Goal: Task Accomplishment & Management: Manage account settings

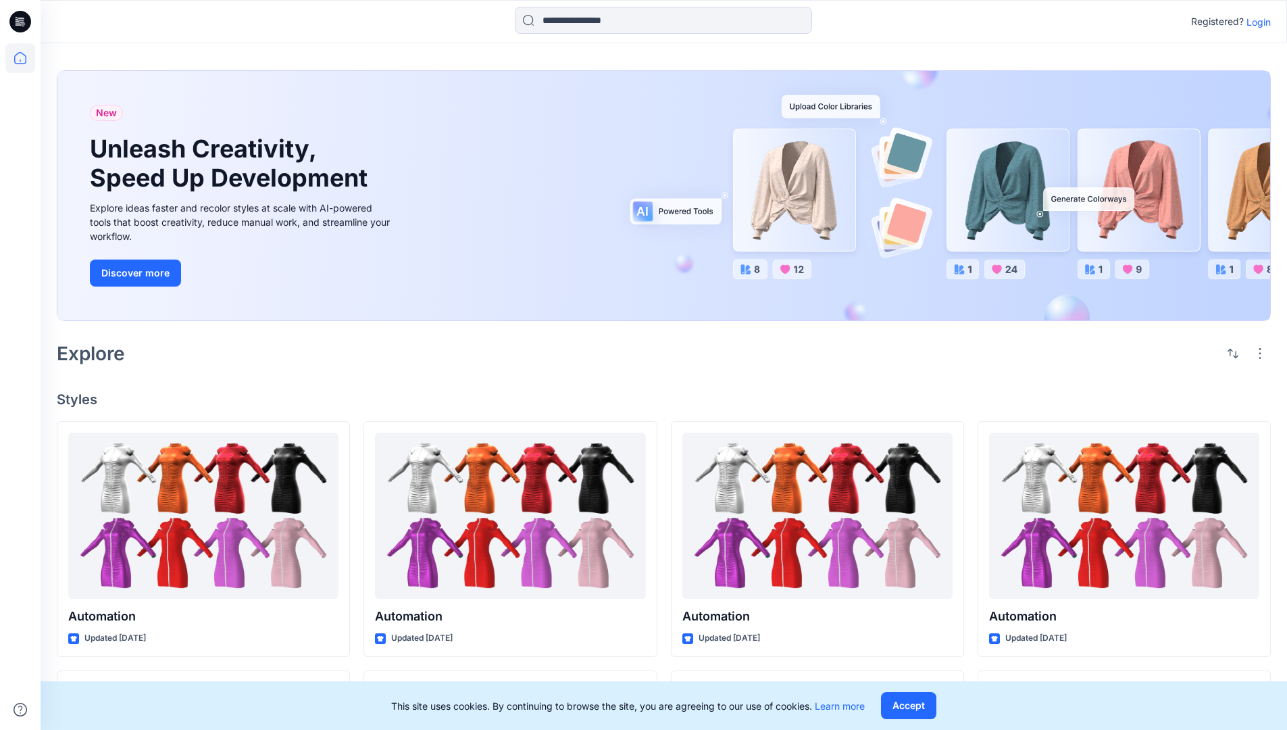
click at [1255, 22] on p "Login" at bounding box center [1259, 22] width 24 height 14
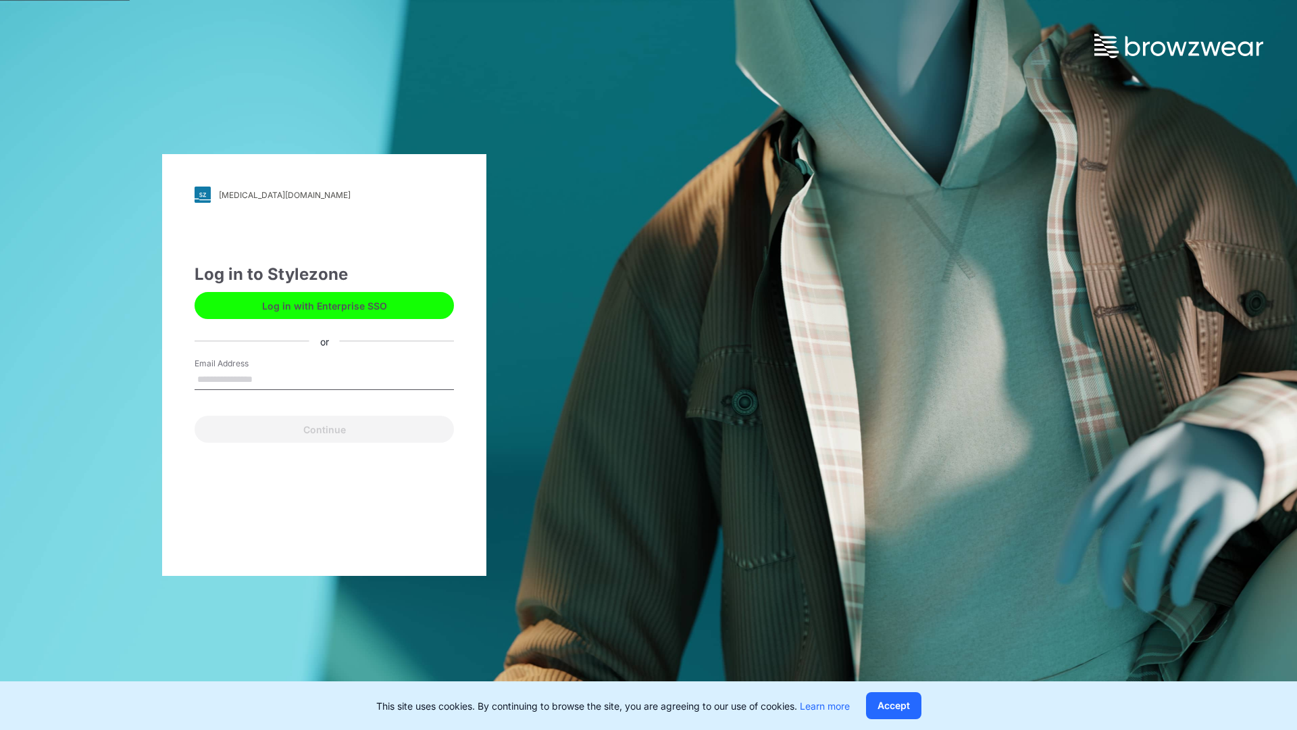
click at [267, 378] on input "Email Address" at bounding box center [324, 380] width 259 height 20
type input "**********"
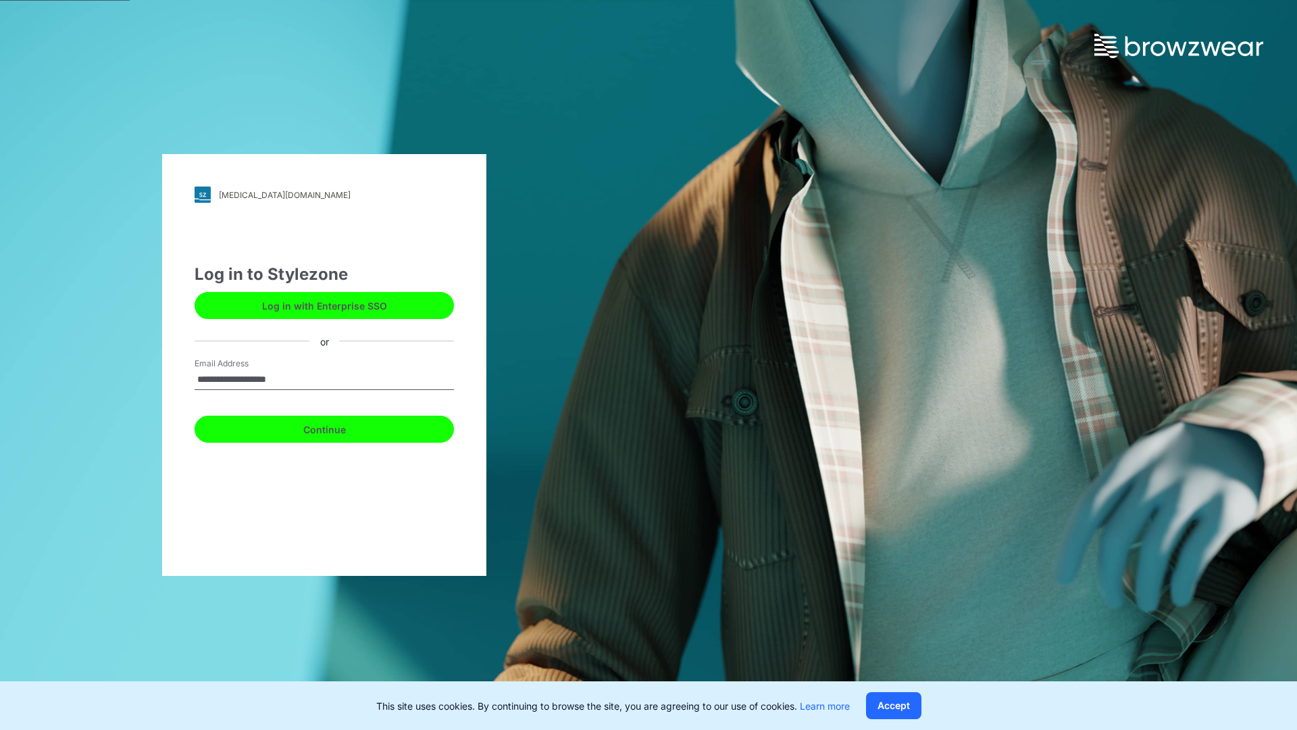
click at [339, 427] on button "Continue" at bounding box center [324, 429] width 259 height 27
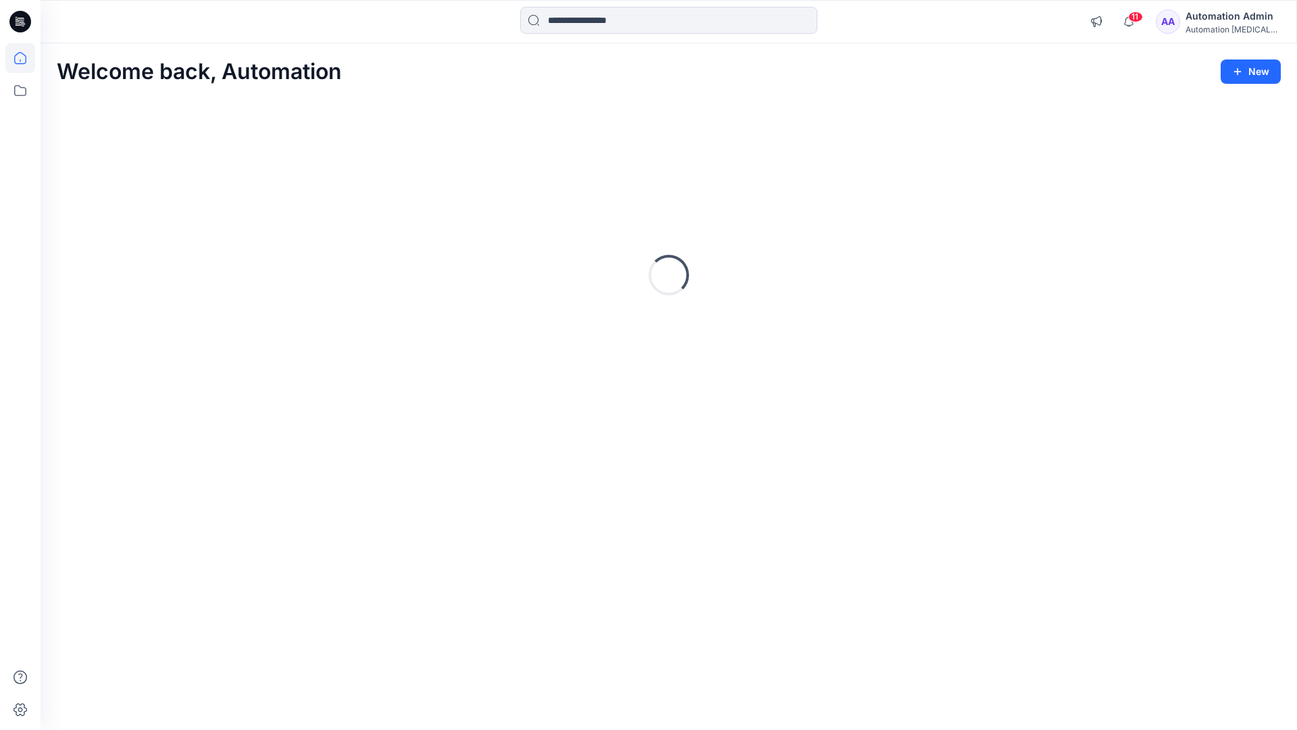
click at [26, 58] on icon at bounding box center [20, 58] width 12 height 12
click at [22, 91] on icon at bounding box center [20, 91] width 30 height 30
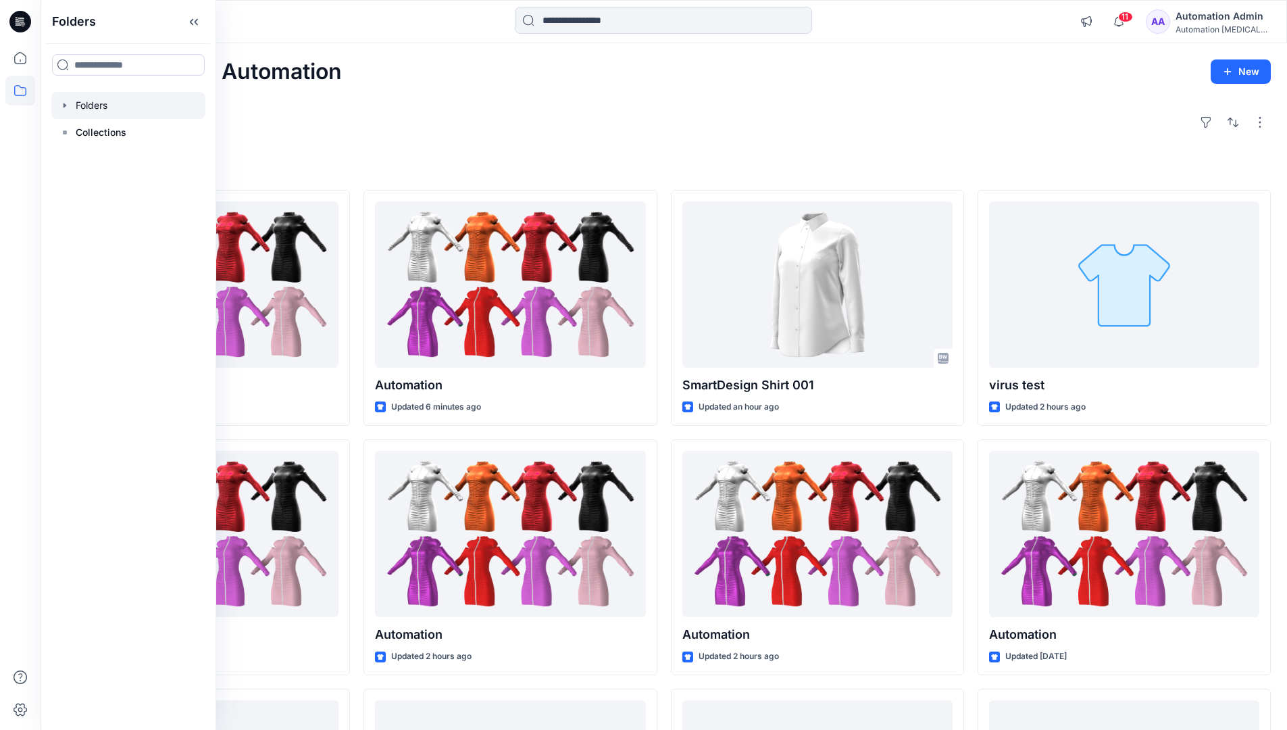
click at [99, 99] on div at bounding box center [128, 105] width 154 height 27
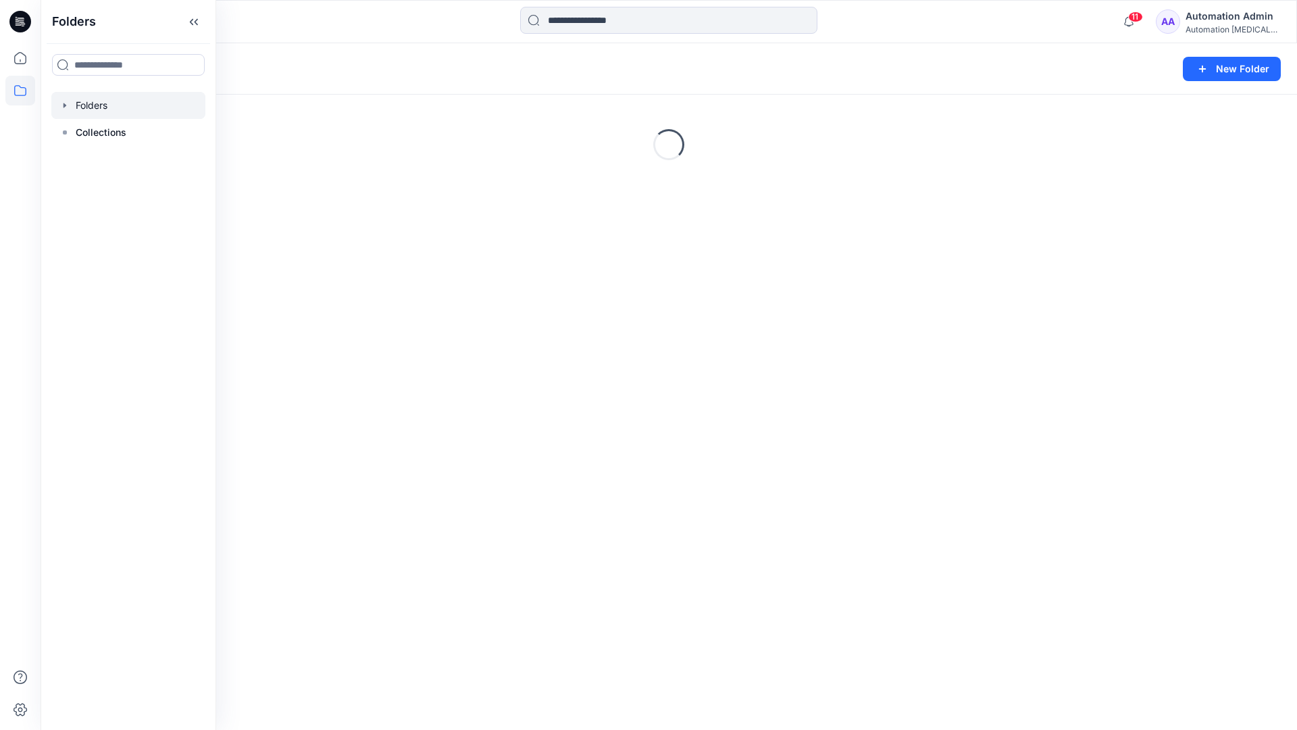
click at [594, 455] on div "Folders New Folder Loading..." at bounding box center [669, 386] width 1257 height 687
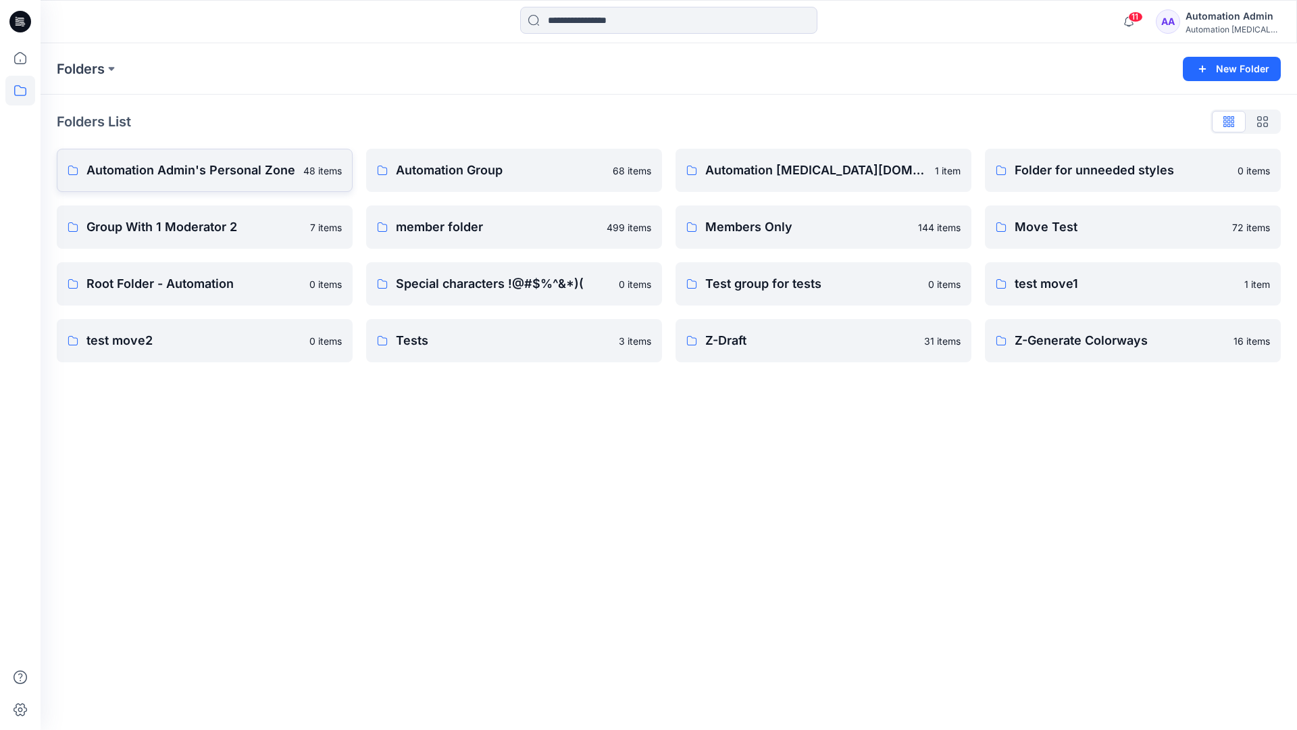
click at [227, 178] on p "Automation Admin's Personal Zone" at bounding box center [190, 170] width 209 height 19
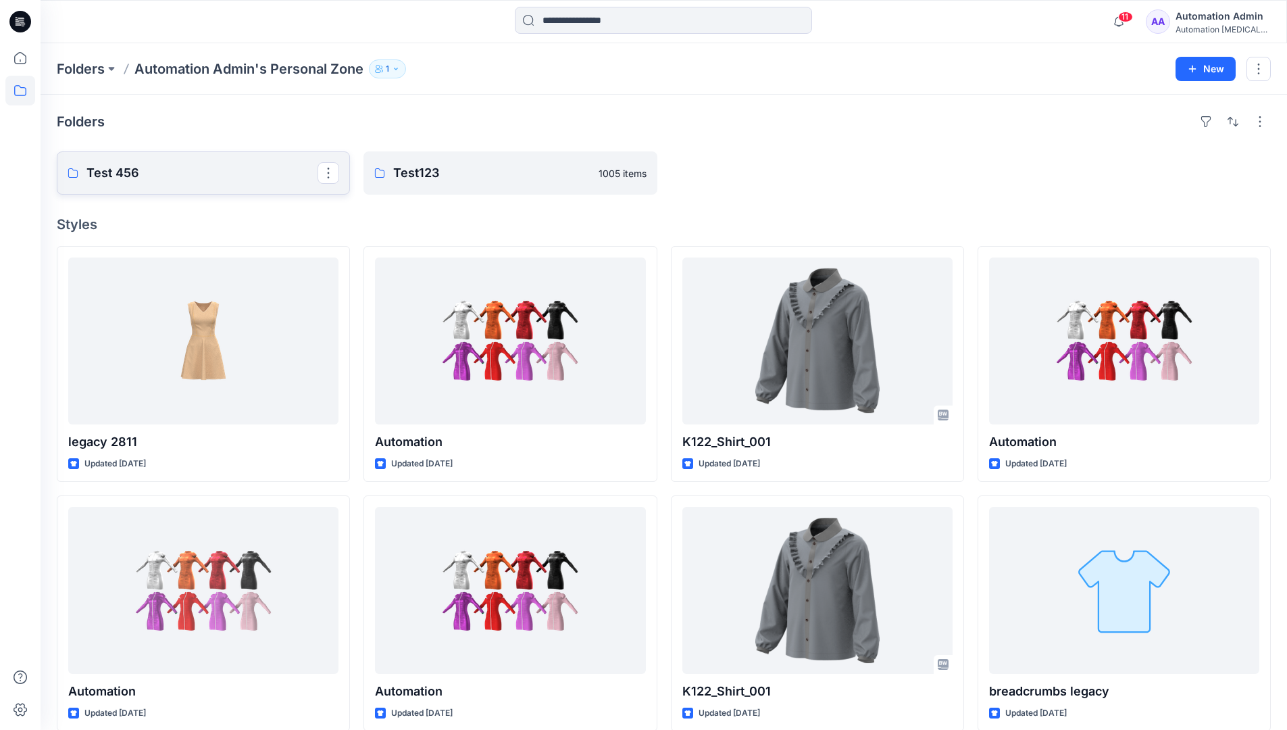
click at [227, 178] on p "Test 456" at bounding box center [201, 173] width 231 height 19
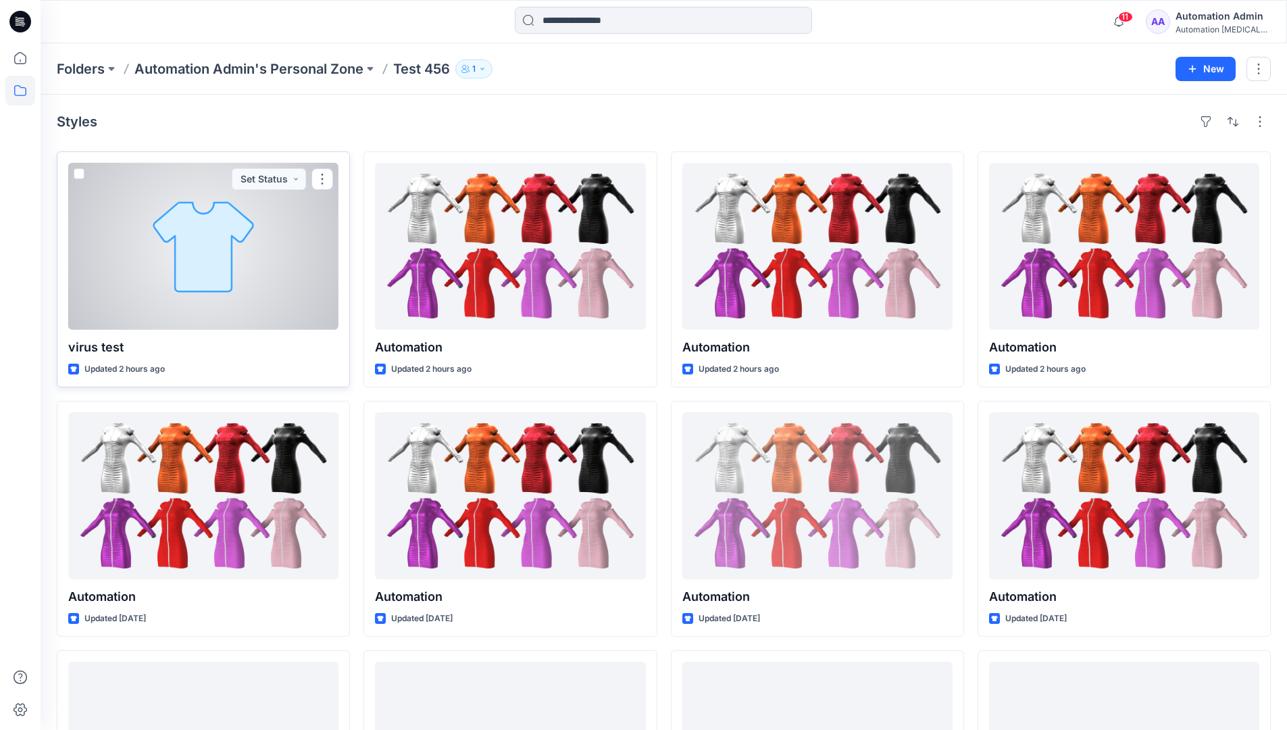
click at [213, 205] on div at bounding box center [203, 246] width 270 height 167
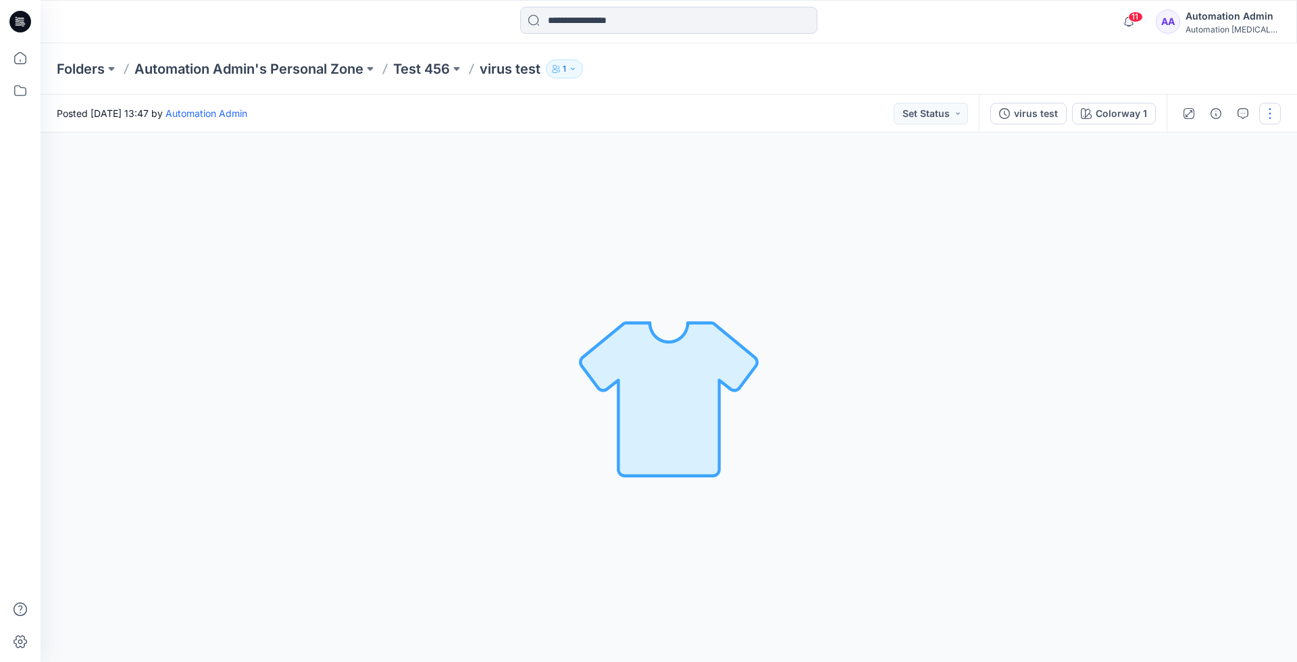
click at [1271, 114] on button "button" at bounding box center [1270, 114] width 22 height 22
click at [1220, 276] on p "Move to..." at bounding box center [1198, 283] width 45 height 14
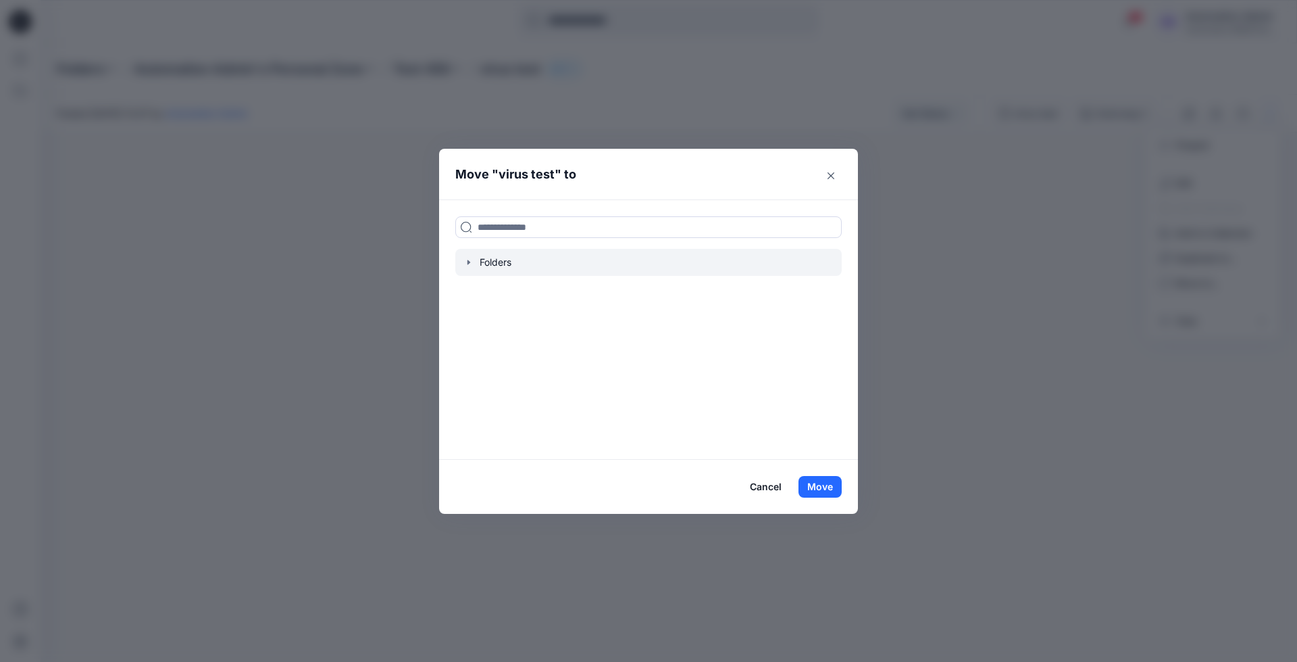
click at [494, 260] on div at bounding box center [648, 262] width 386 height 27
click at [467, 260] on icon "button" at bounding box center [469, 262] width 11 height 11
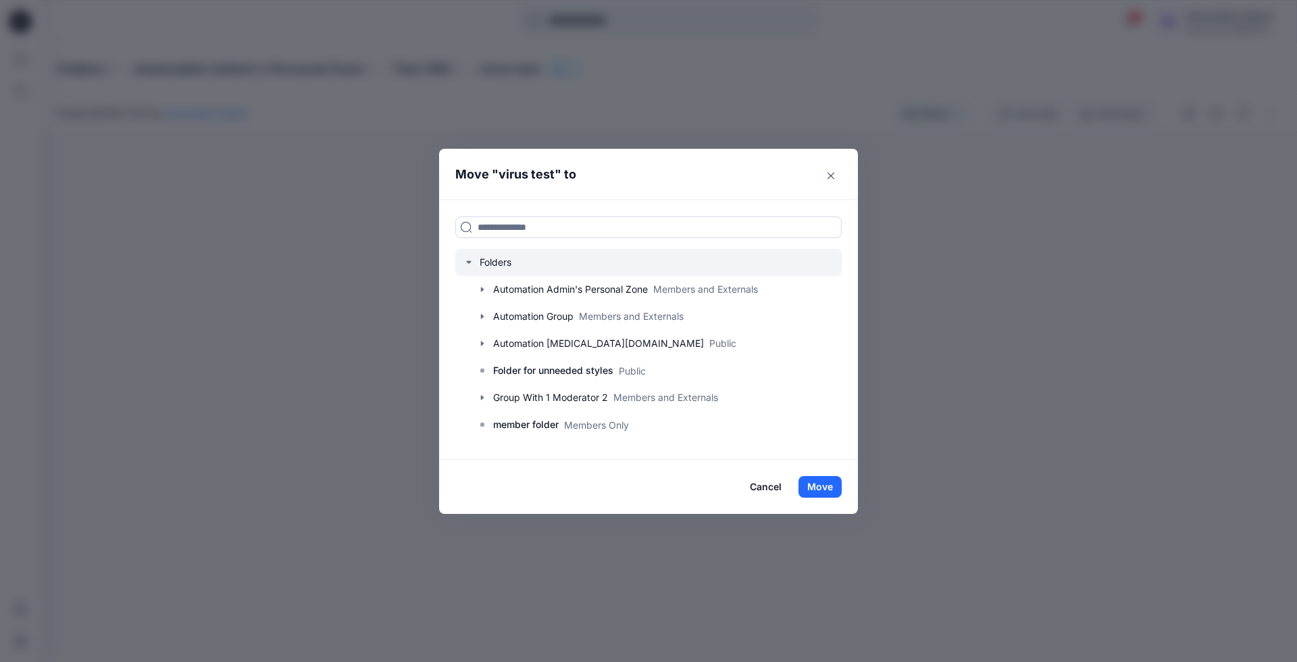
scroll to position [133, 0]
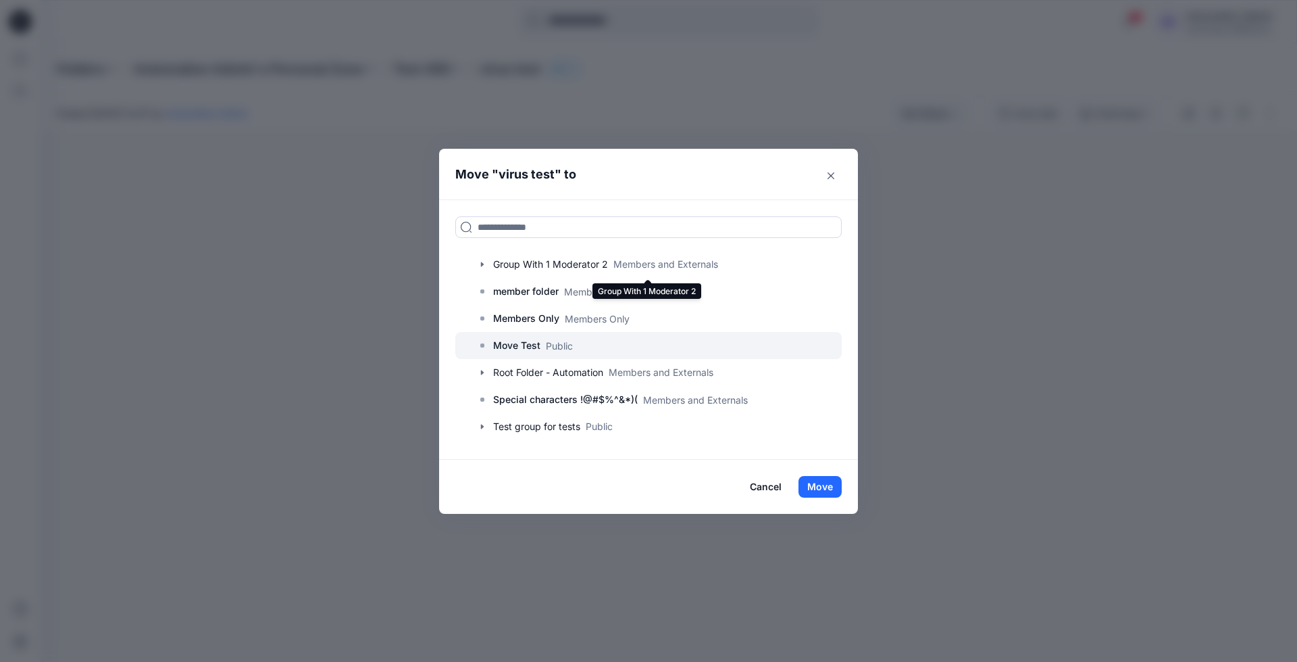
click at [500, 347] on p "Move Test" at bounding box center [516, 345] width 47 height 16
click at [818, 481] on button "Move" at bounding box center [820, 487] width 43 height 22
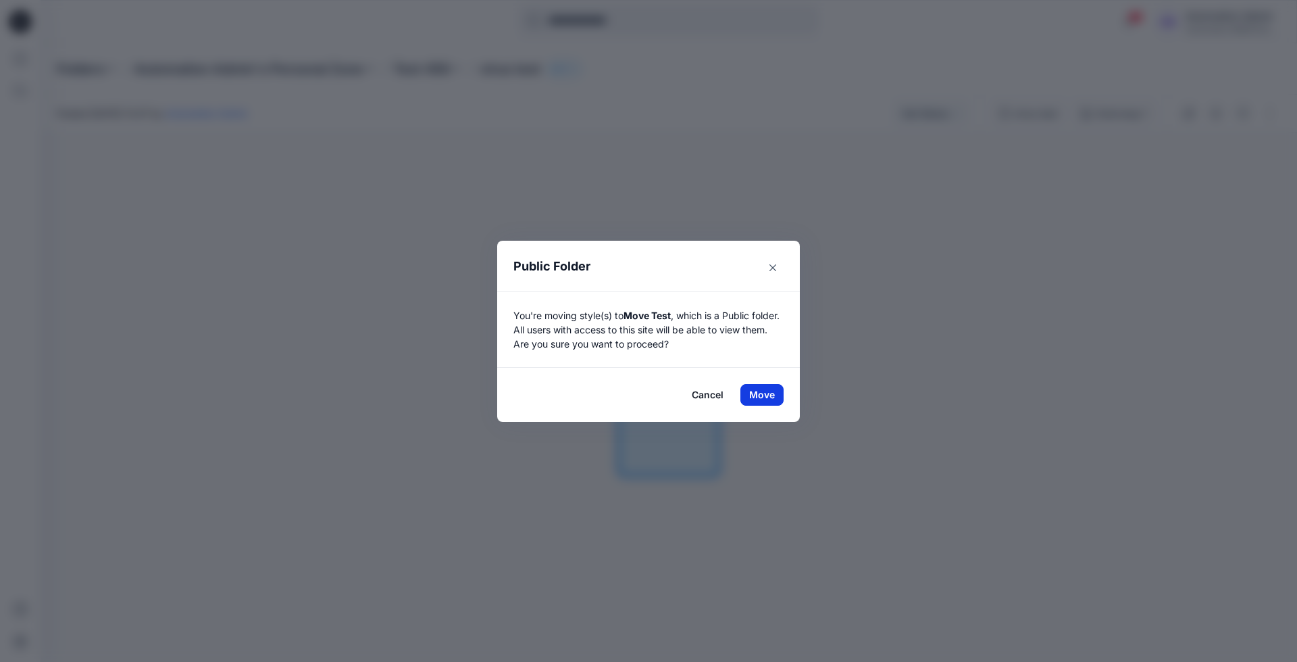
click at [762, 394] on button "Move" at bounding box center [762, 395] width 43 height 22
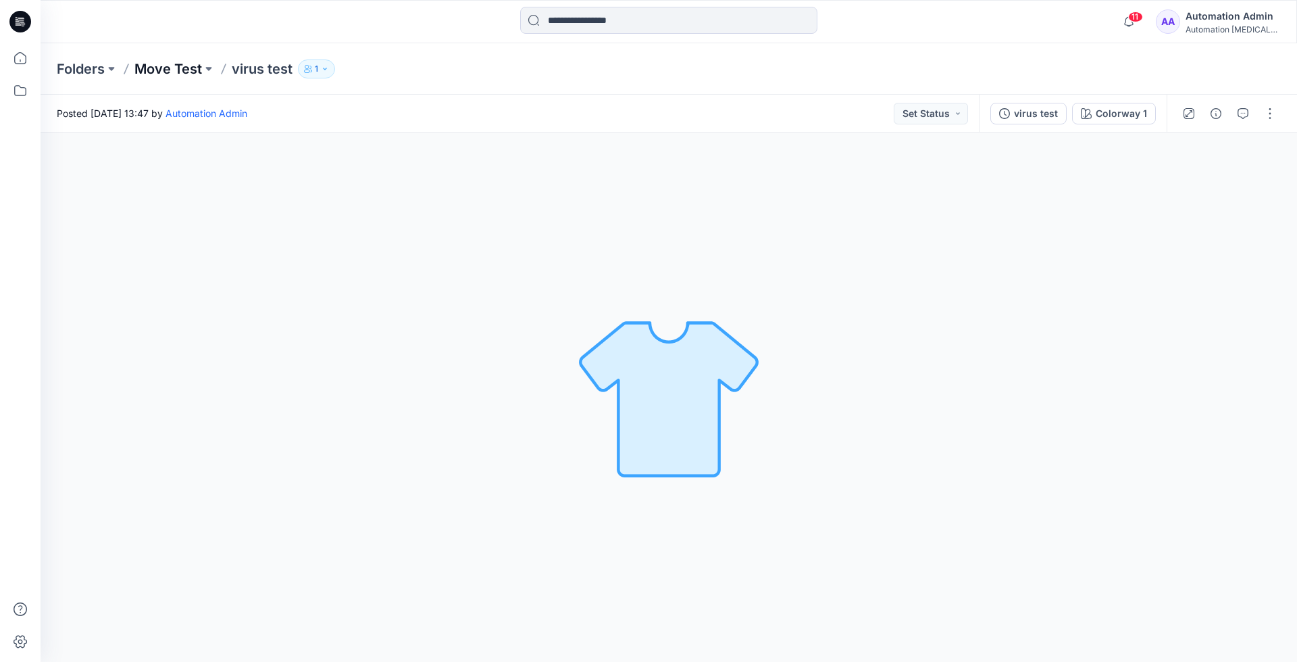
click at [168, 68] on p "Move Test" at bounding box center [168, 68] width 68 height 19
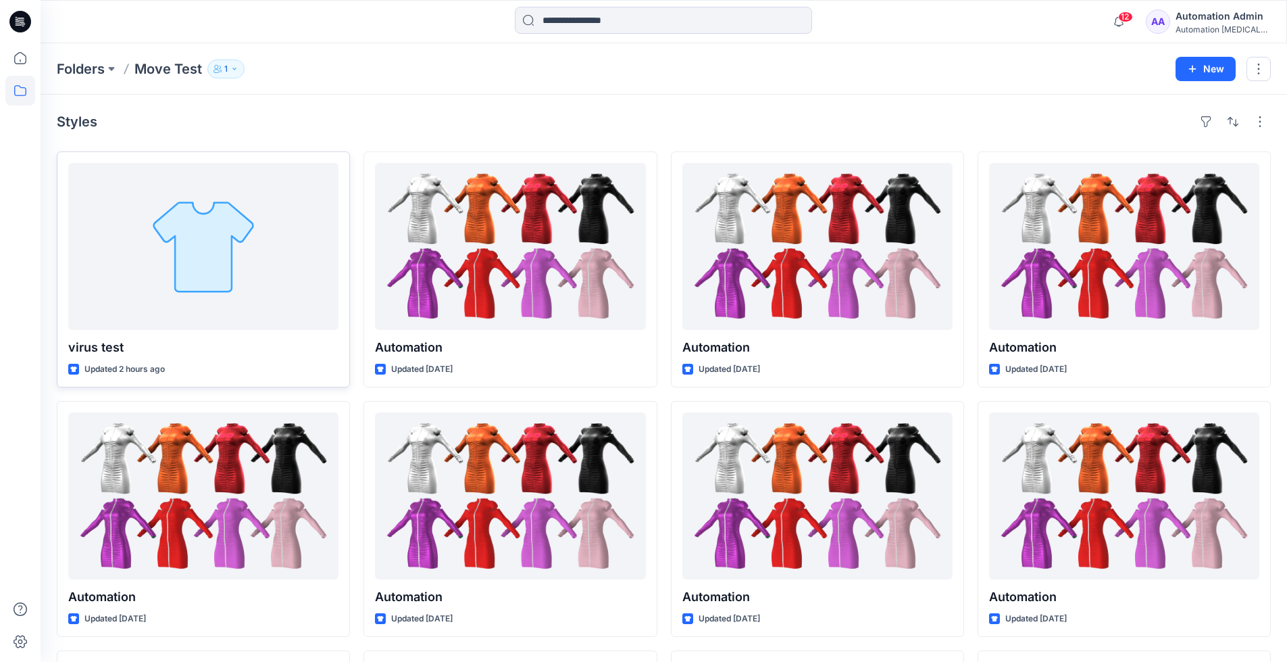
click at [241, 270] on div at bounding box center [203, 246] width 270 height 167
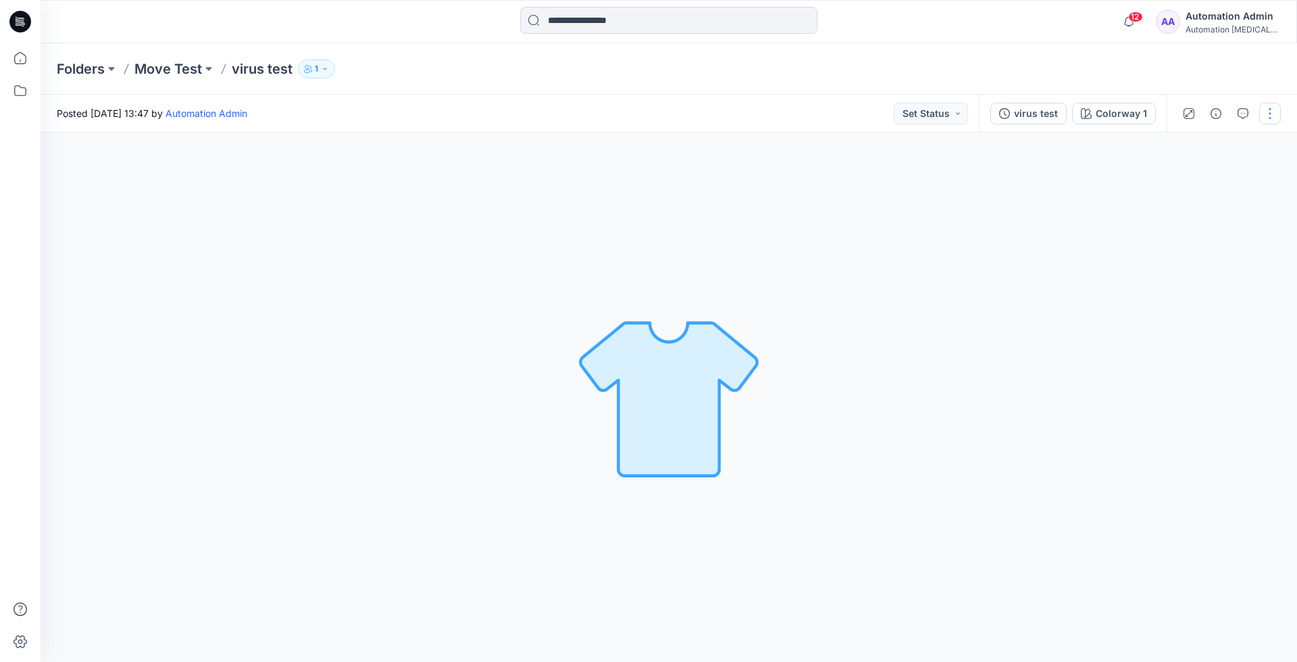
click at [1268, 116] on button "button" at bounding box center [1270, 114] width 22 height 22
click at [1192, 278] on p "Move to..." at bounding box center [1198, 283] width 45 height 14
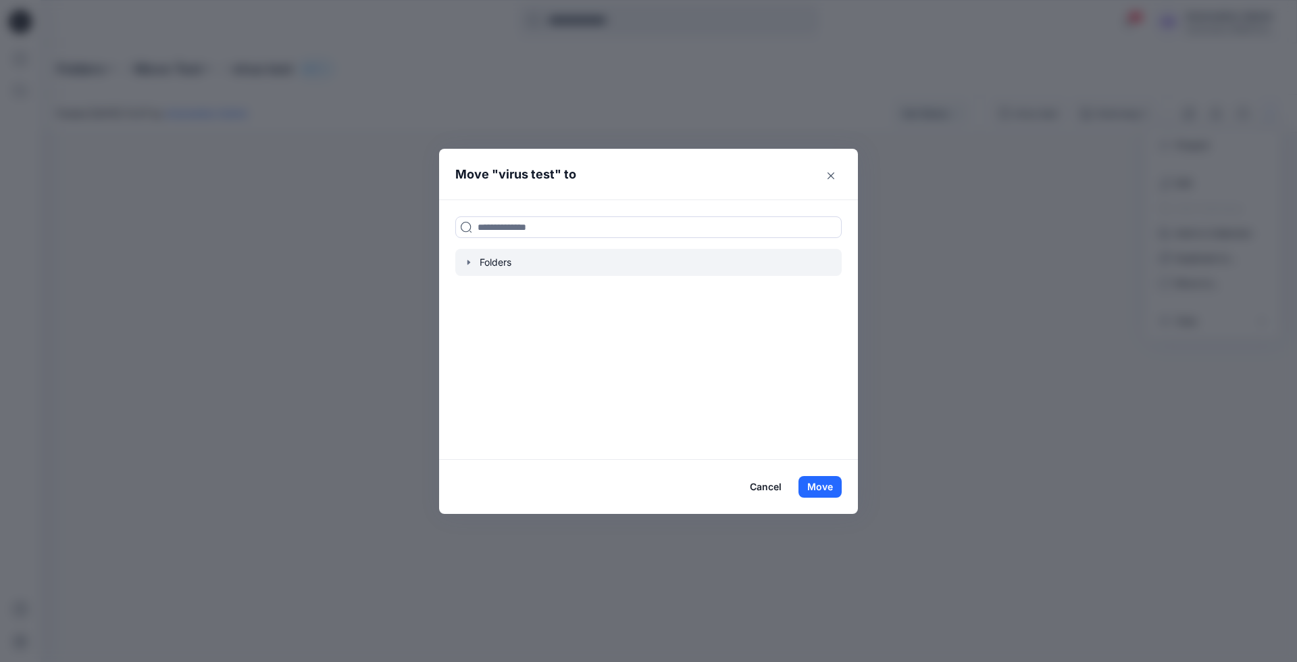
click at [468, 266] on icon "button" at bounding box center [469, 262] width 11 height 11
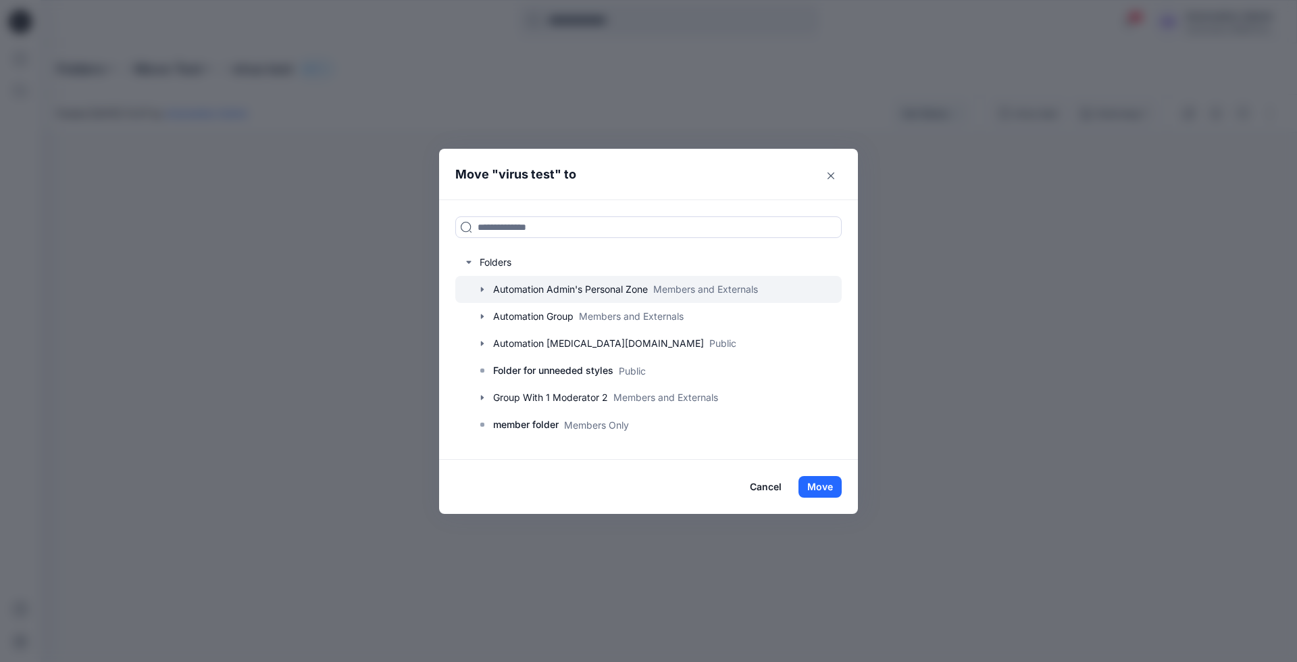
click at [481, 287] on icon "button" at bounding box center [482, 289] width 3 height 5
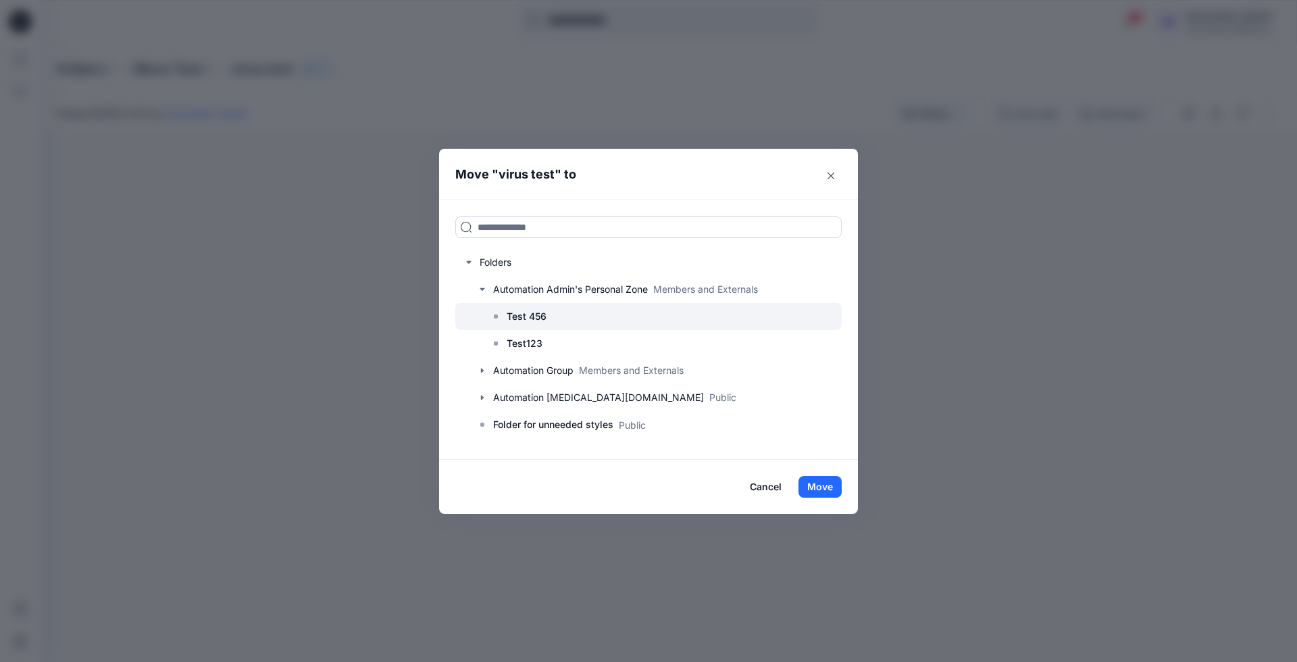
click at [529, 314] on p "Test 456" at bounding box center [527, 316] width 40 height 16
click at [828, 489] on button "Move" at bounding box center [820, 487] width 43 height 22
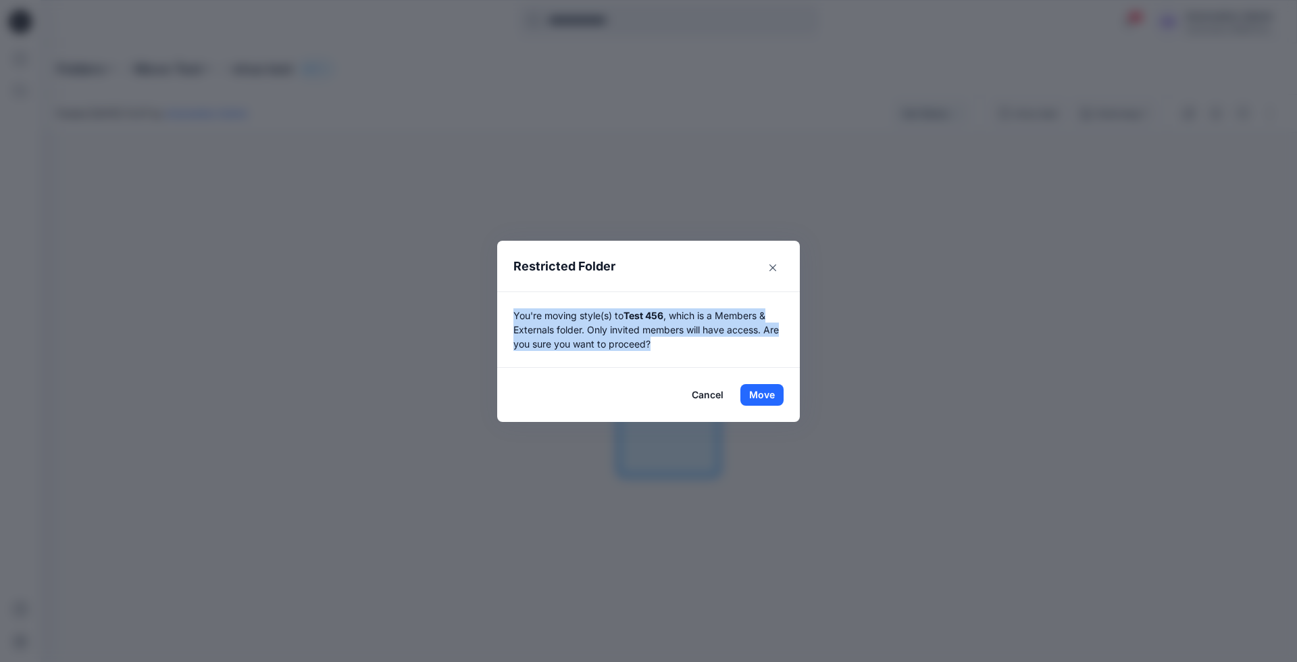
drag, startPoint x: 828, startPoint y: 489, endPoint x: 668, endPoint y: 341, distance: 218.0
click at [668, 341] on p "You're moving style(s) to Test 456 , which is a Members & Externals folder. Onl…" at bounding box center [649, 329] width 270 height 43
click at [762, 391] on button "Move" at bounding box center [762, 395] width 43 height 22
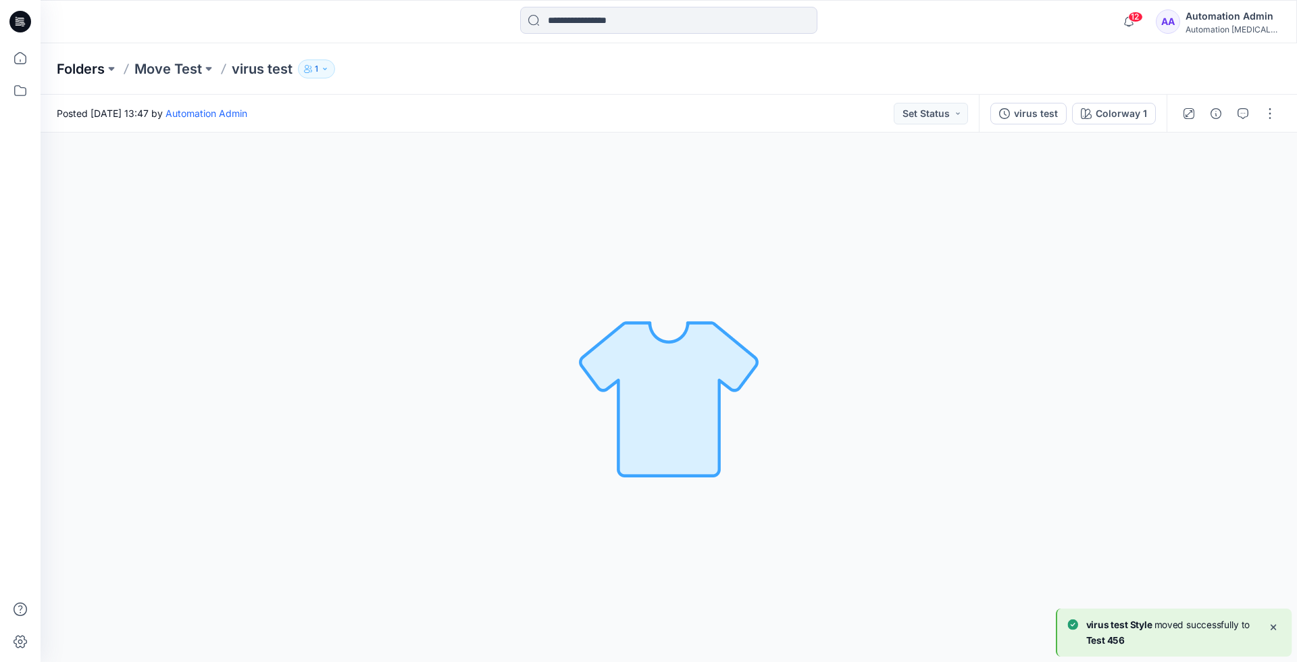
click at [79, 72] on p "Folders" at bounding box center [81, 68] width 48 height 19
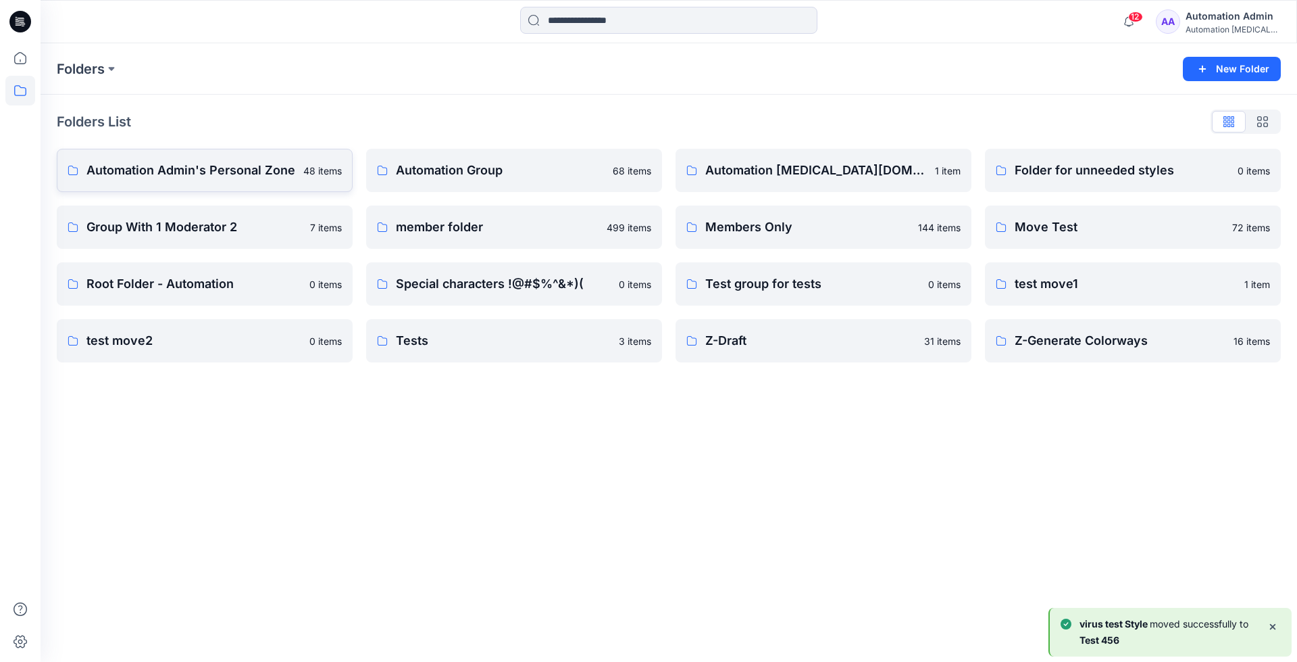
click at [165, 170] on p "Automation Admin's Personal Zone" at bounding box center [190, 170] width 209 height 19
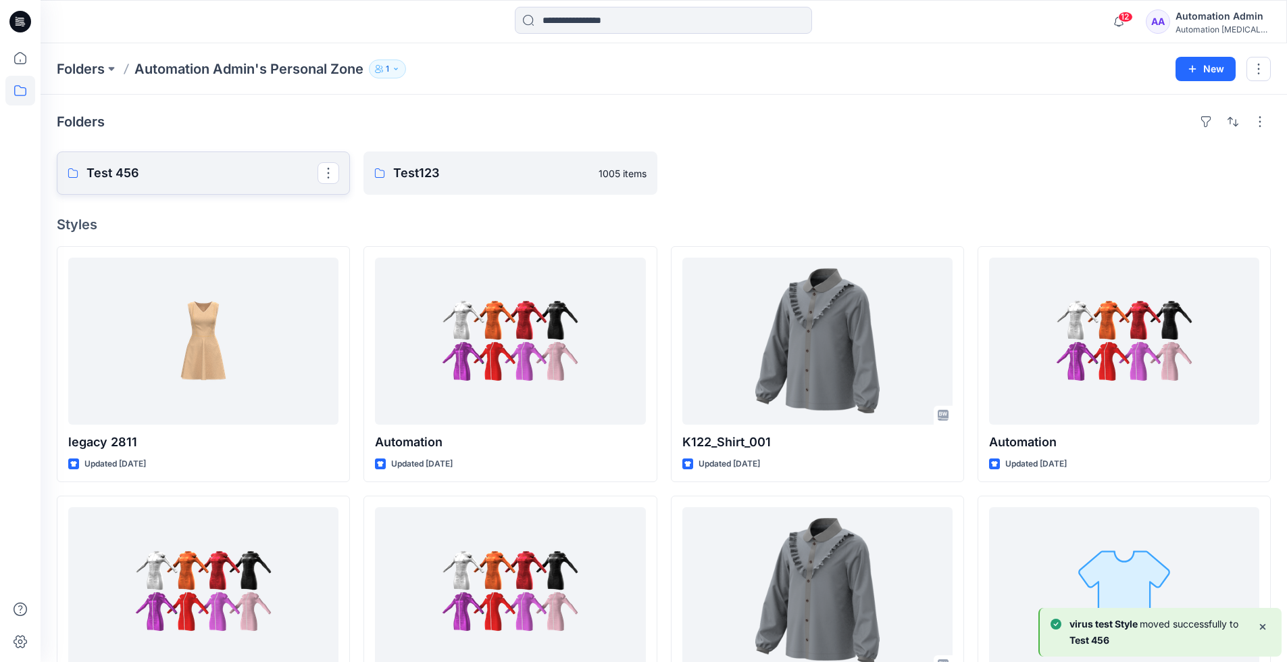
click at [165, 170] on p "Test 456" at bounding box center [201, 173] width 231 height 19
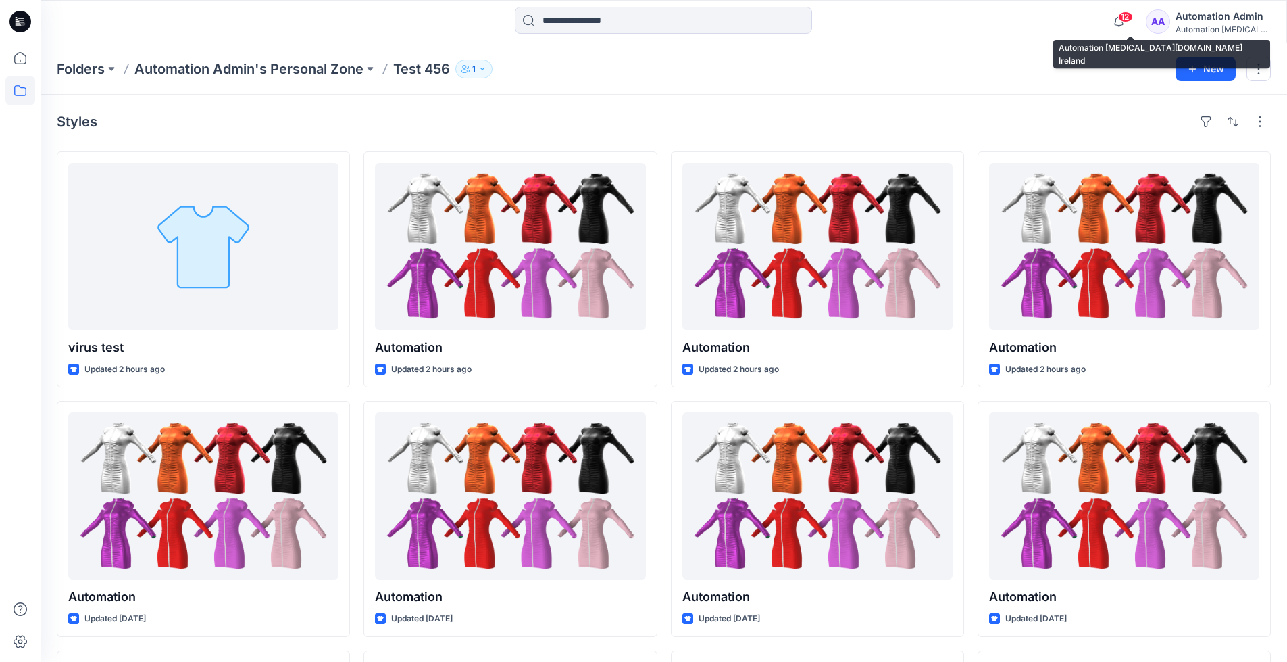
click at [1204, 26] on div "Automation testim..." at bounding box center [1223, 29] width 95 height 10
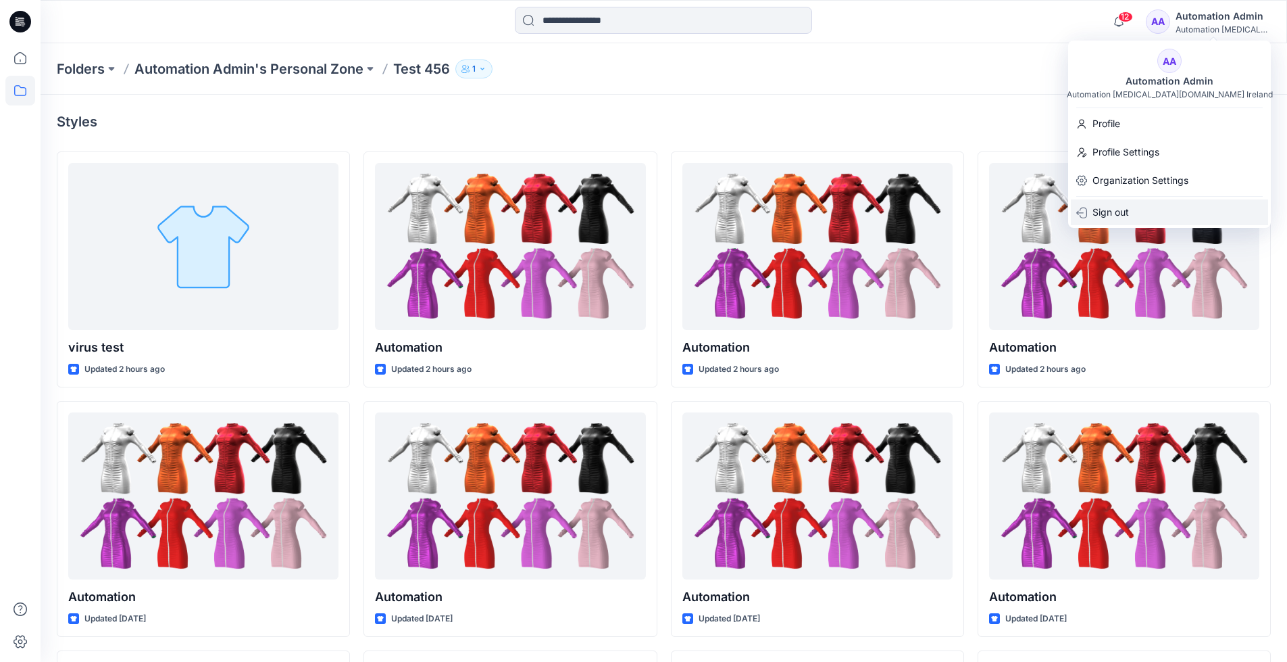
click at [1123, 211] on p "Sign out" at bounding box center [1111, 212] width 36 height 26
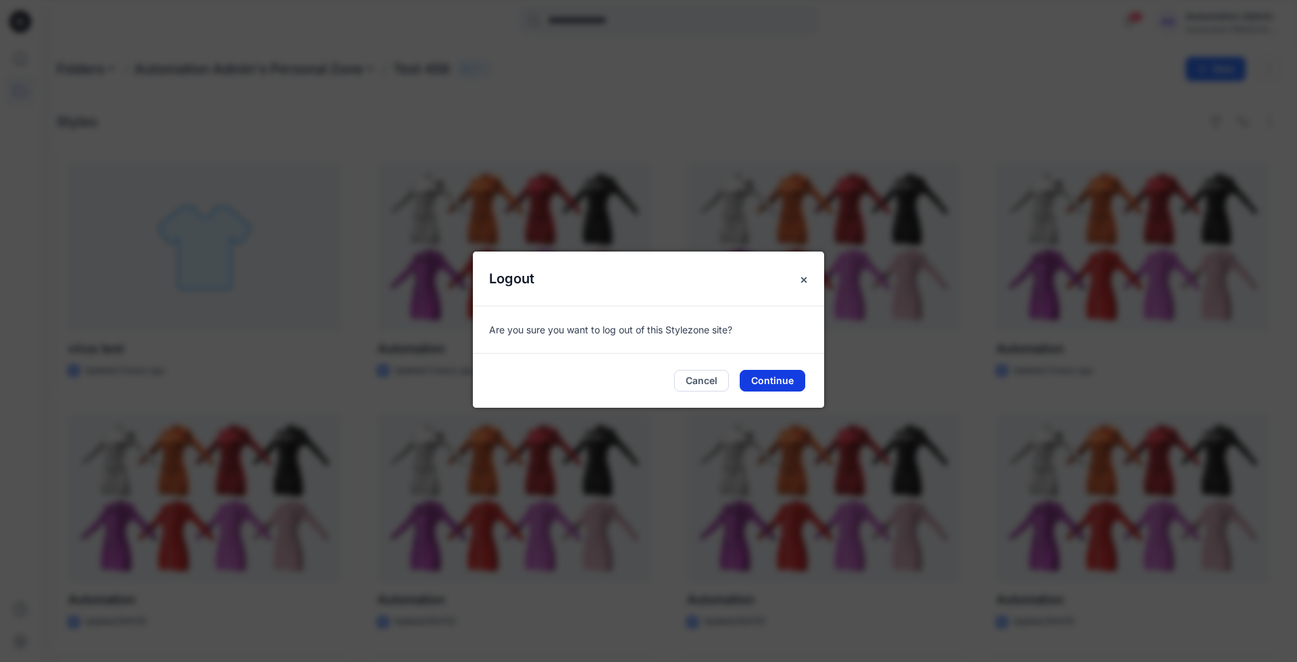
click at [789, 378] on button "Continue" at bounding box center [773, 381] width 66 height 22
